Goal: Transaction & Acquisition: Book appointment/travel/reservation

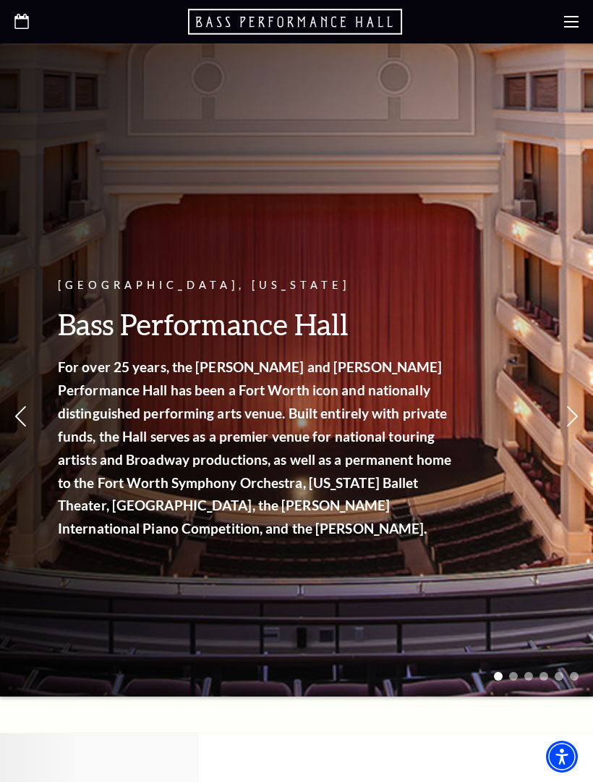
click at [568, 27] on use at bounding box center [571, 22] width 14 height 12
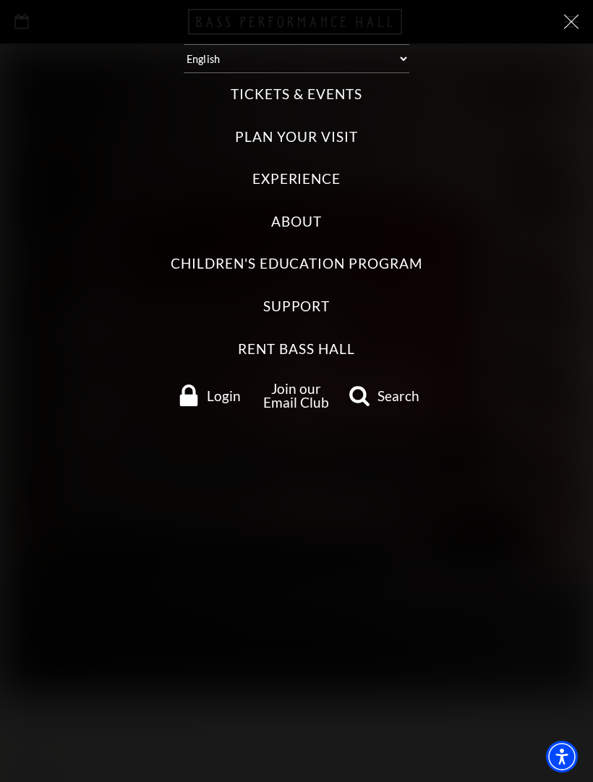
click at [345, 344] on label "Rent Bass Hall" at bounding box center [296, 349] width 117 height 20
click at [0, 0] on Hall "Rent Bass Hall" at bounding box center [0, 0] width 0 height 0
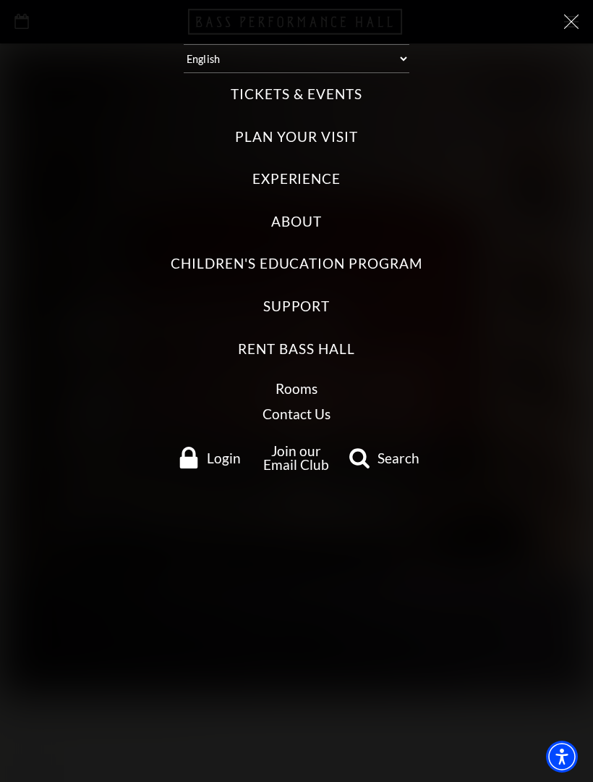
click at [312, 383] on link "Rooms" at bounding box center [297, 388] width 42 height 17
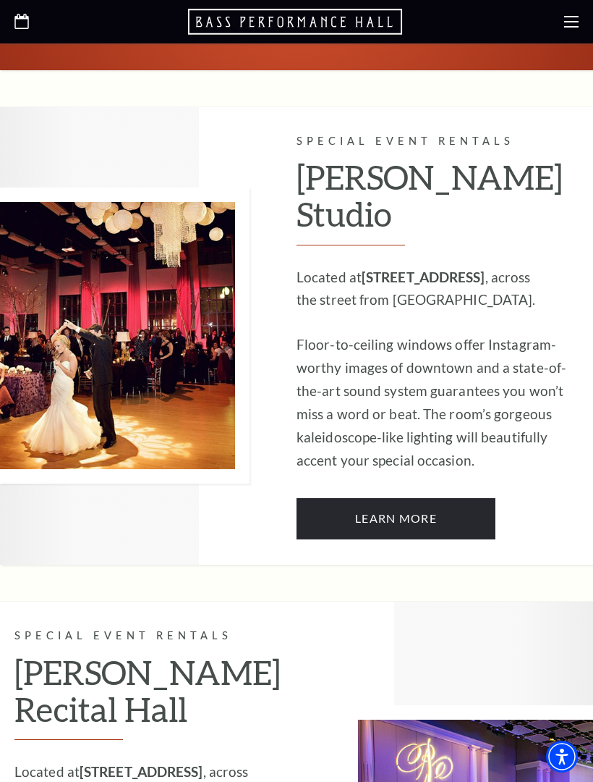
scroll to position [983, 0]
click at [444, 499] on link "Learn More" at bounding box center [396, 519] width 199 height 41
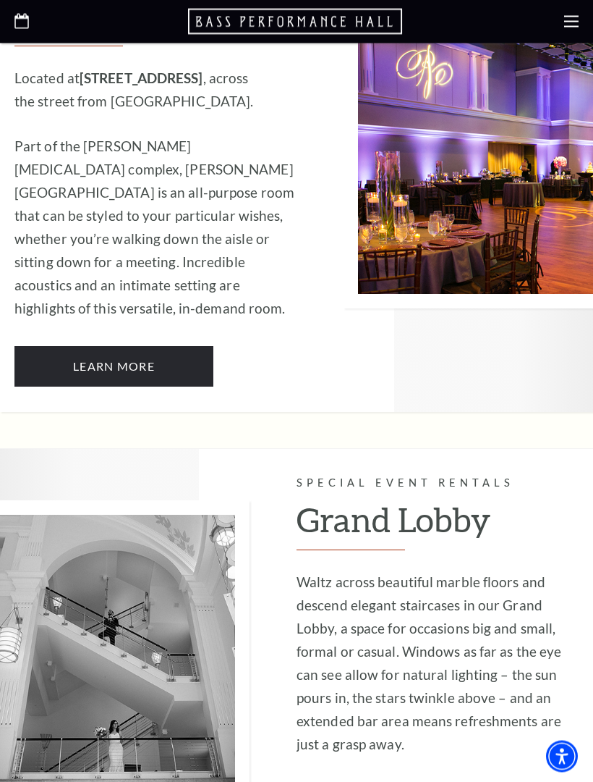
scroll to position [1677, 0]
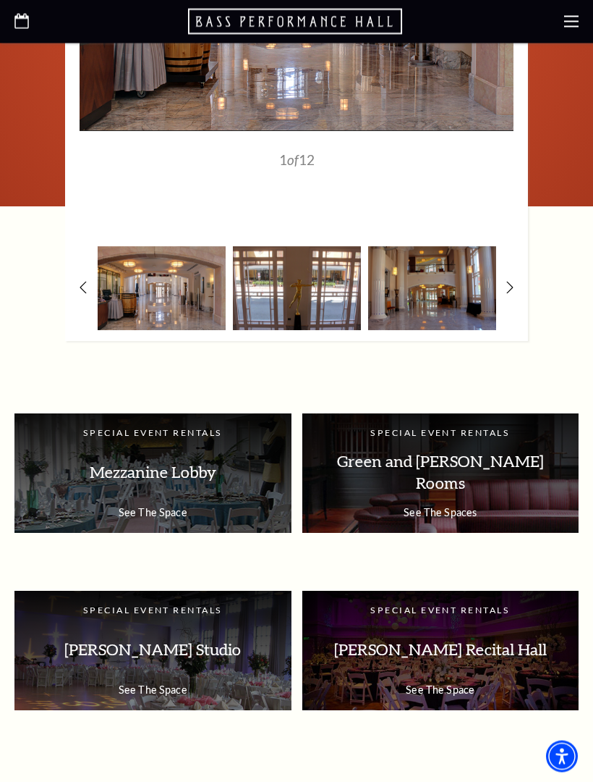
scroll to position [1512, 0]
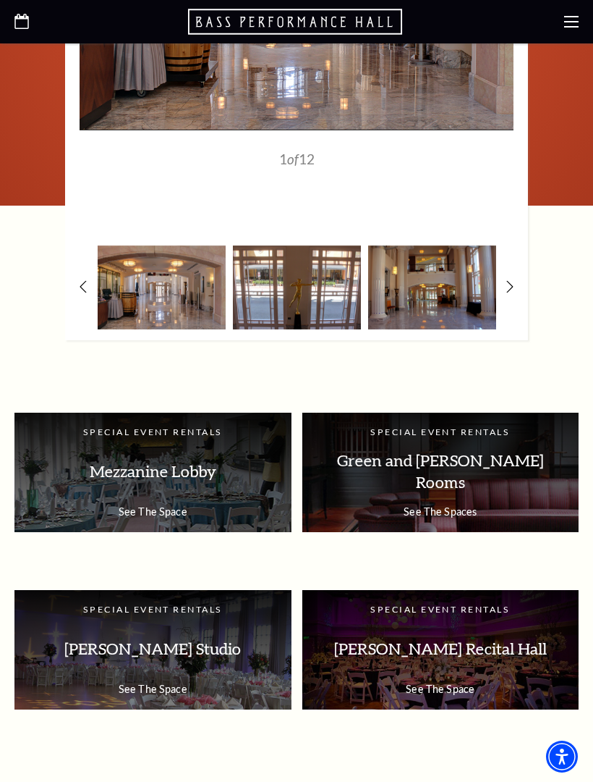
click at [465, 505] on p "See The Spaces" at bounding box center [441, 511] width 248 height 12
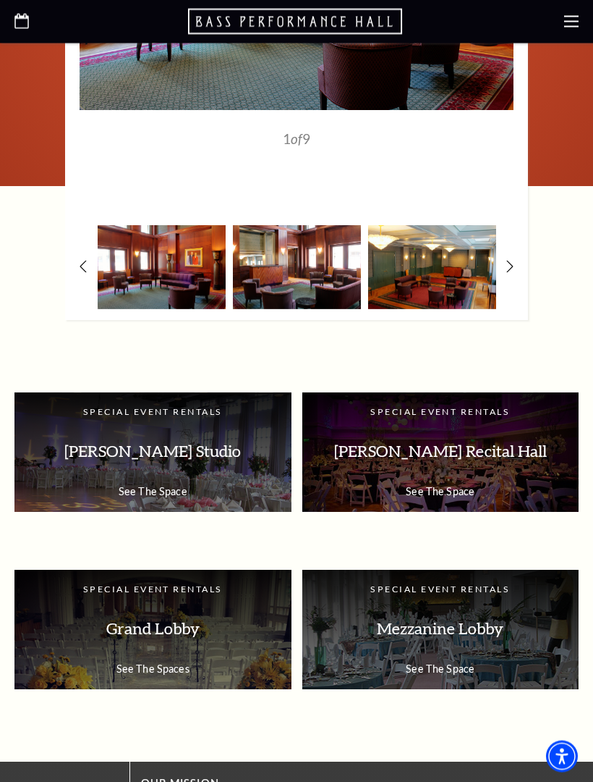
scroll to position [1625, 0]
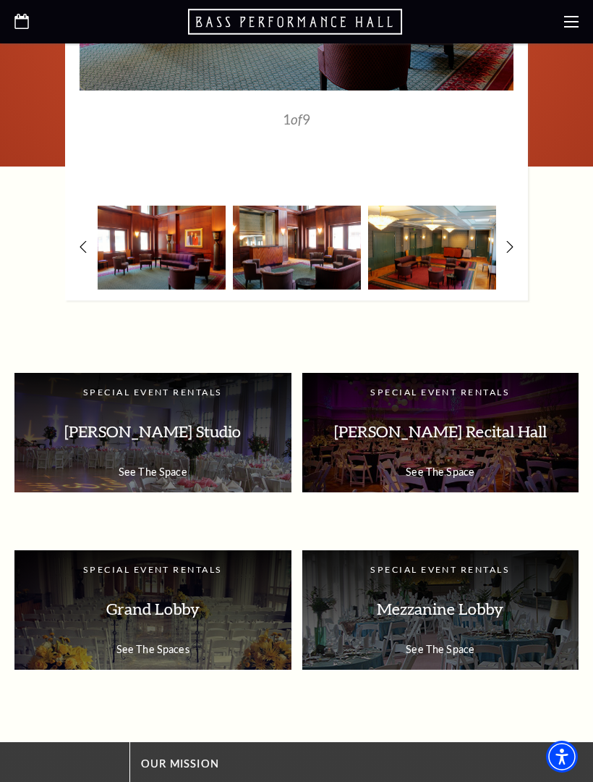
click at [472, 586] on p "Mezzanine Lobby" at bounding box center [441, 609] width 248 height 46
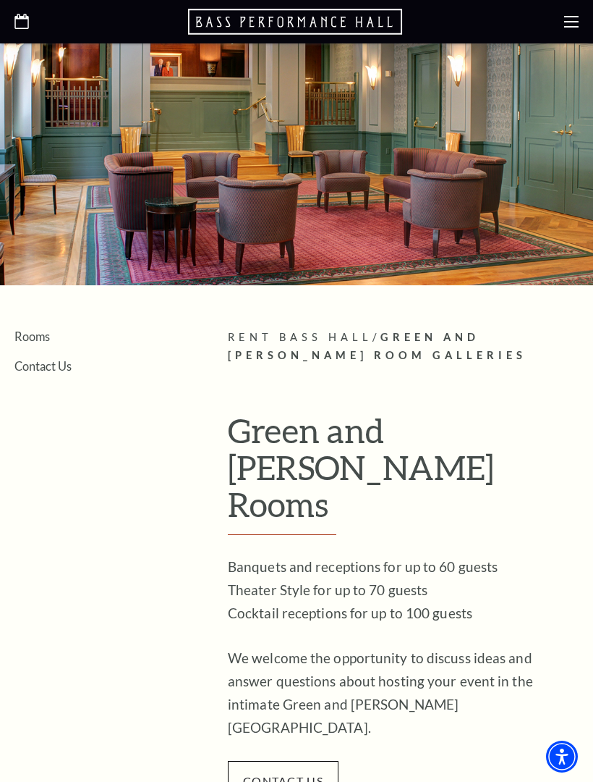
scroll to position [1666, 0]
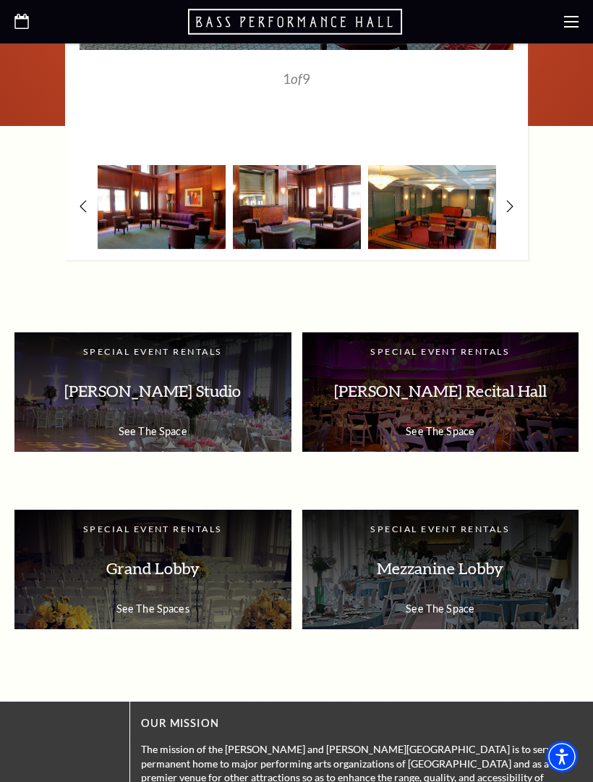
click at [115, 368] on p "McDavid Studio" at bounding box center [153, 391] width 248 height 46
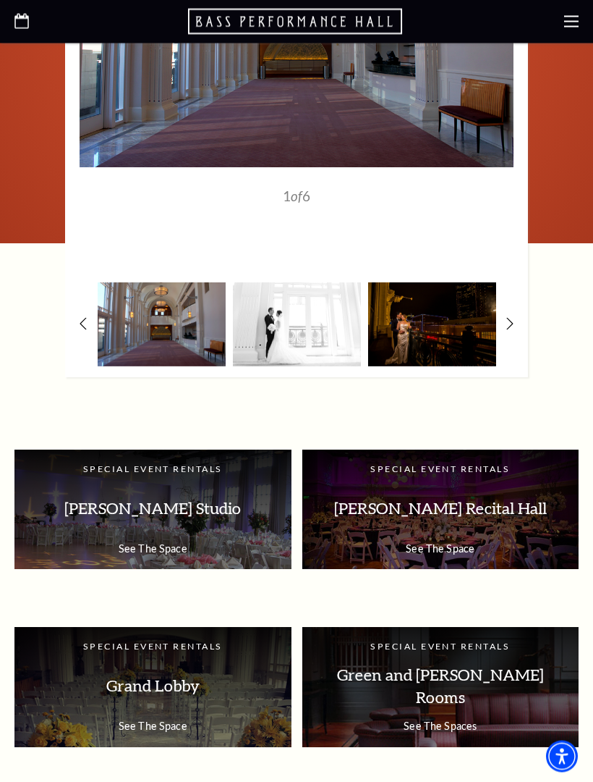
scroll to position [1452, 0]
click at [134, 515] on p "[PERSON_NAME] Studio" at bounding box center [153, 509] width 248 height 46
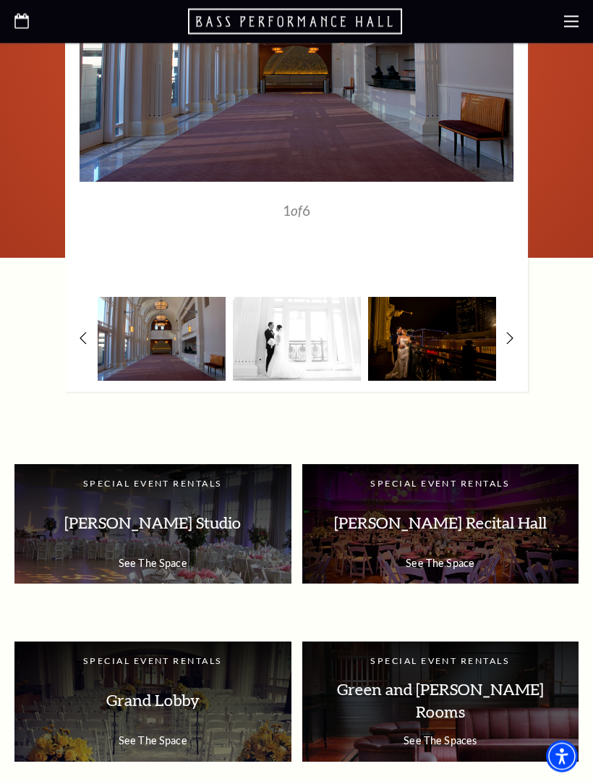
scroll to position [1437, 0]
click at [128, 564] on p "See The Space" at bounding box center [153, 562] width 248 height 12
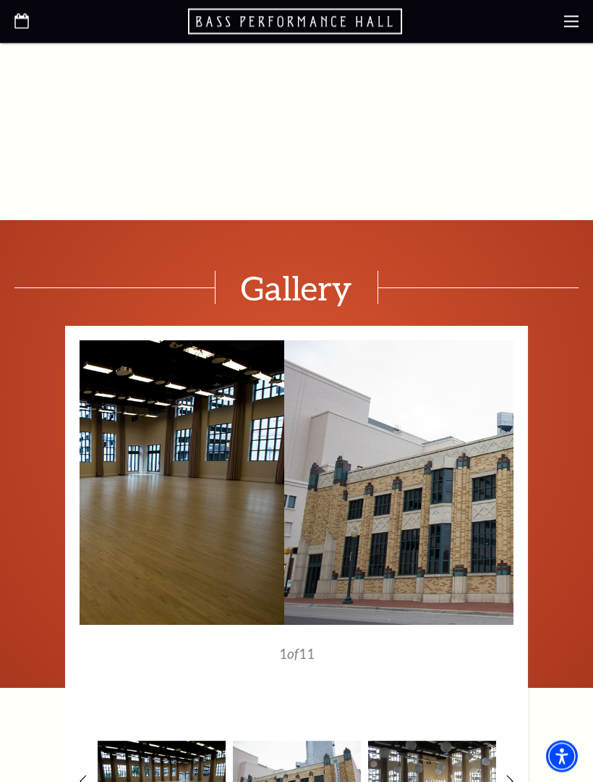
scroll to position [1377, 0]
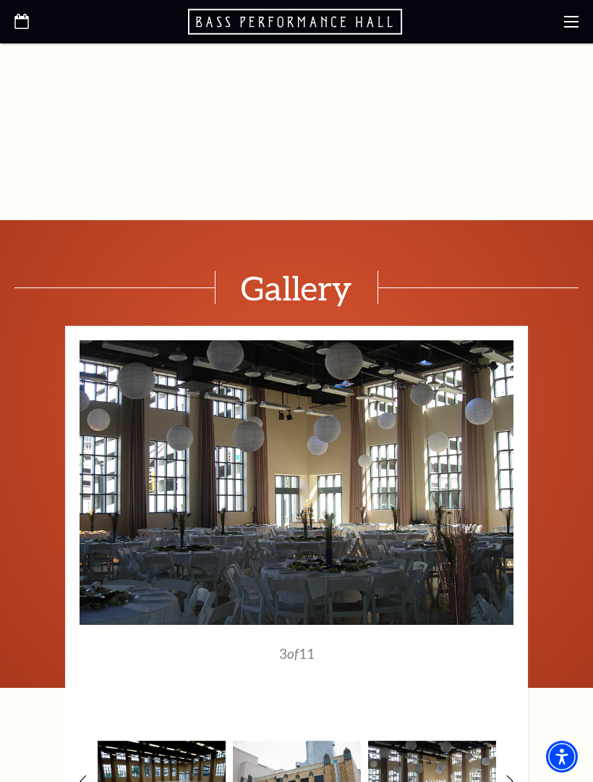
click at [499, 490] on img at bounding box center [297, 482] width 434 height 284
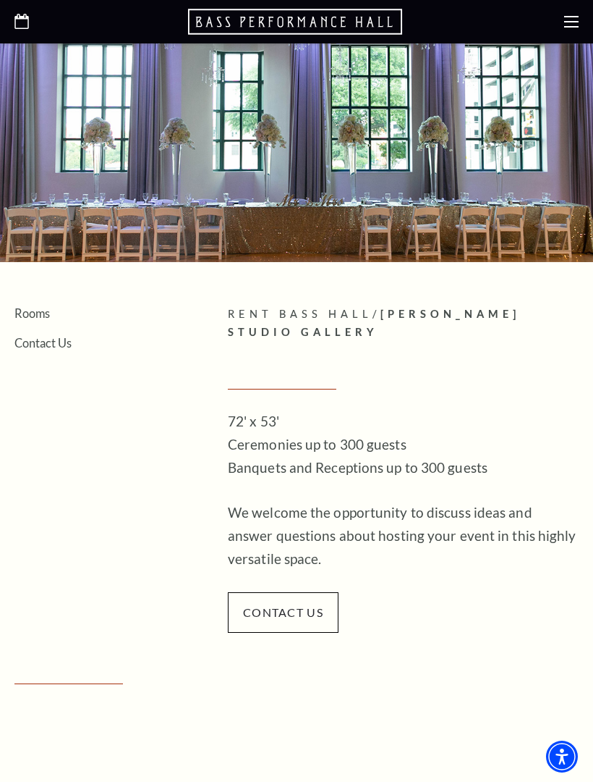
scroll to position [0, 0]
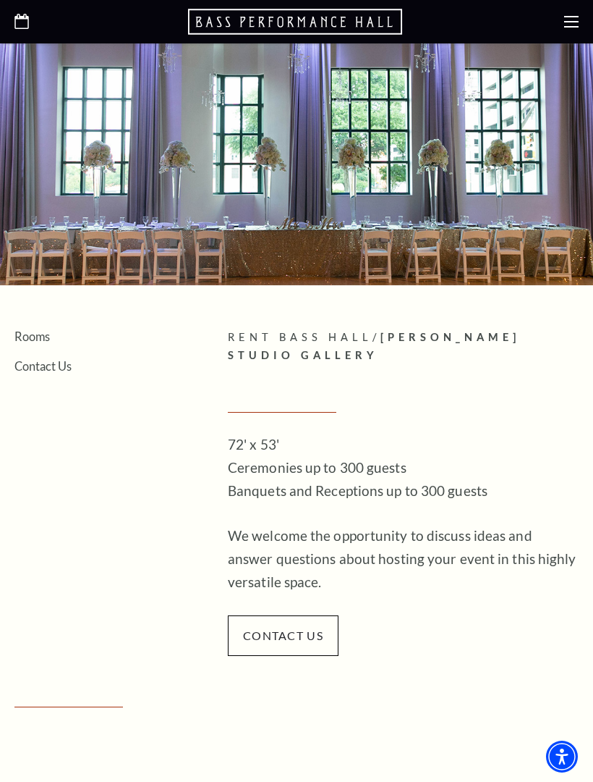
click at [35, 371] on link "Contact Us" at bounding box center [42, 366] width 57 height 14
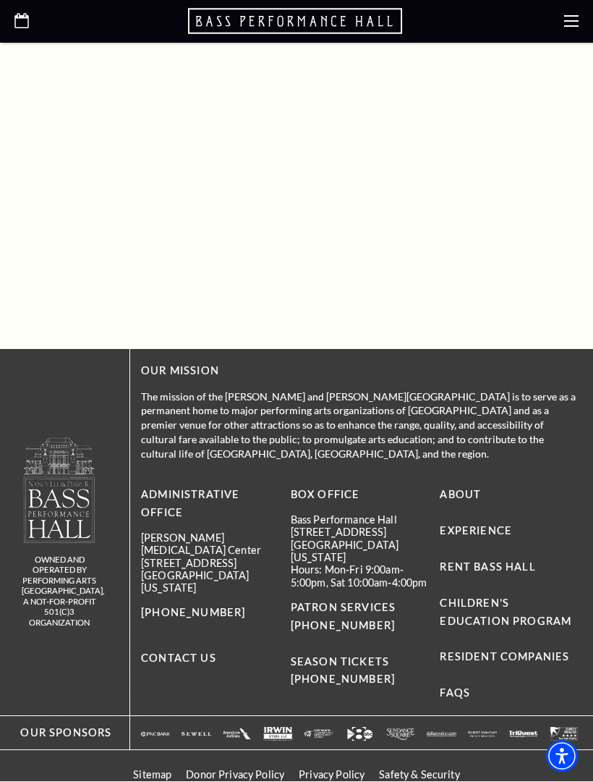
scroll to position [1384, 0]
